Goal: Transaction & Acquisition: Book appointment/travel/reservation

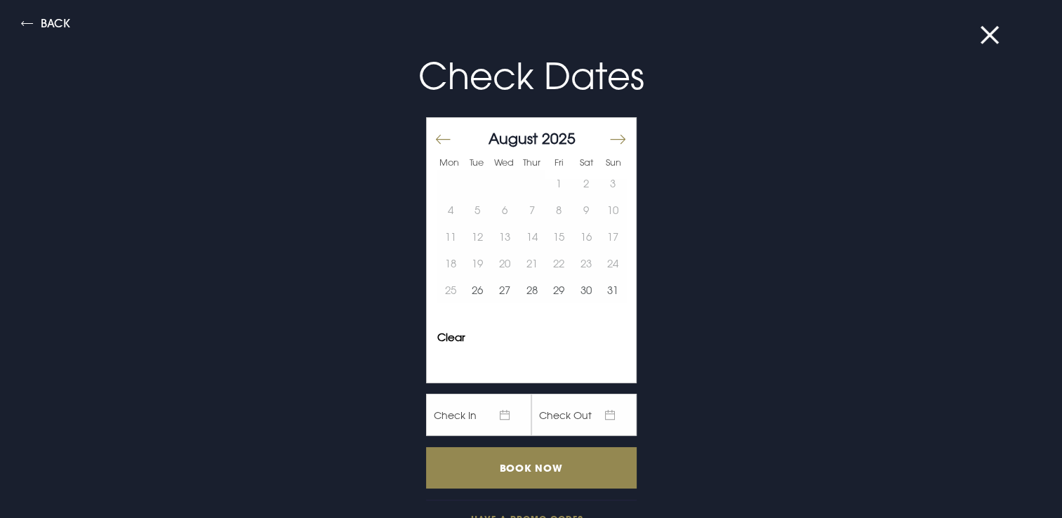
click at [610, 137] on button "Move forward to switch to the next month." at bounding box center [617, 138] width 17 height 29
click at [493, 260] on button "22" at bounding box center [504, 263] width 27 height 27
click at [518, 260] on button "23" at bounding box center [531, 263] width 27 height 27
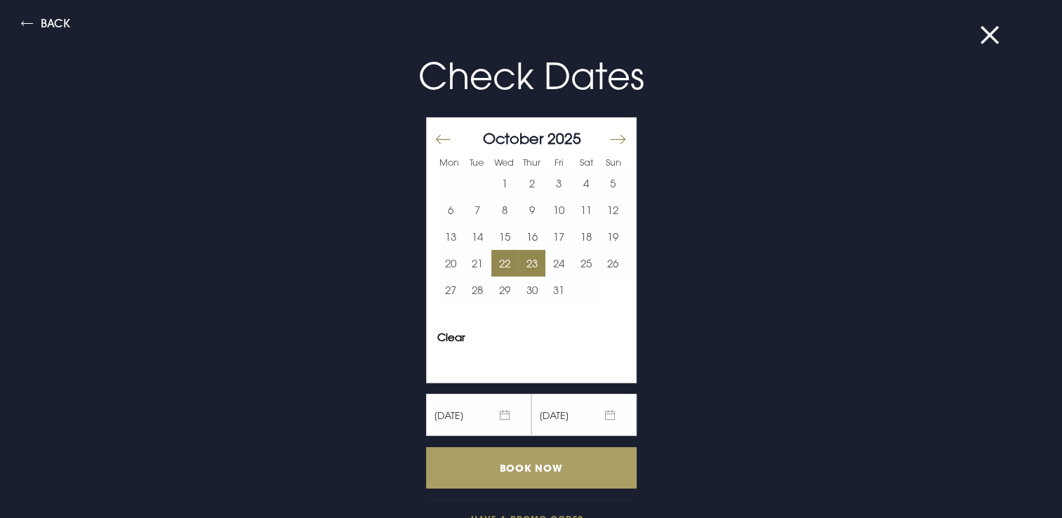
drag, startPoint x: 539, startPoint y: 457, endPoint x: 534, endPoint y: 452, distance: 7.5
click at [541, 457] on input "Book Now" at bounding box center [531, 467] width 211 height 41
